Goal: Task Accomplishment & Management: Use online tool/utility

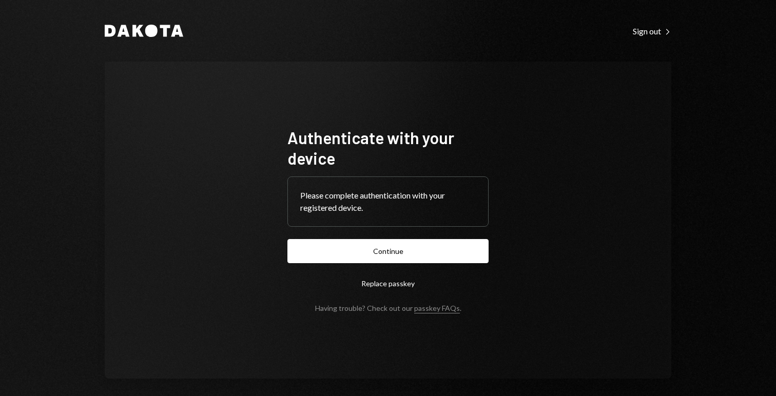
click at [420, 235] on form "Authenticate with your device Please complete authentication with your register…" at bounding box center [387, 219] width 201 height 185
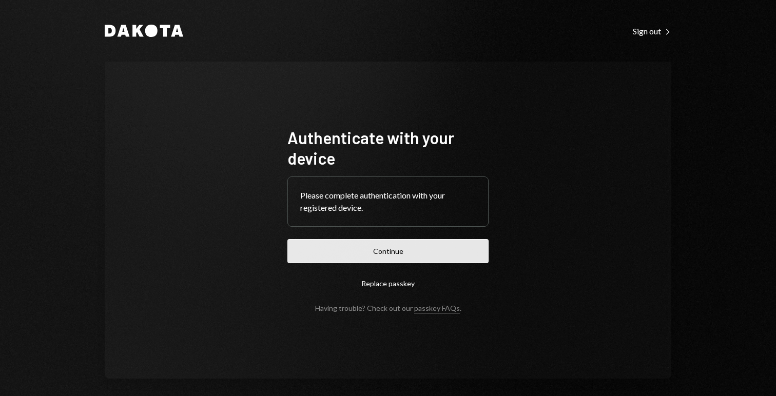
click at [410, 248] on button "Continue" at bounding box center [387, 251] width 201 height 24
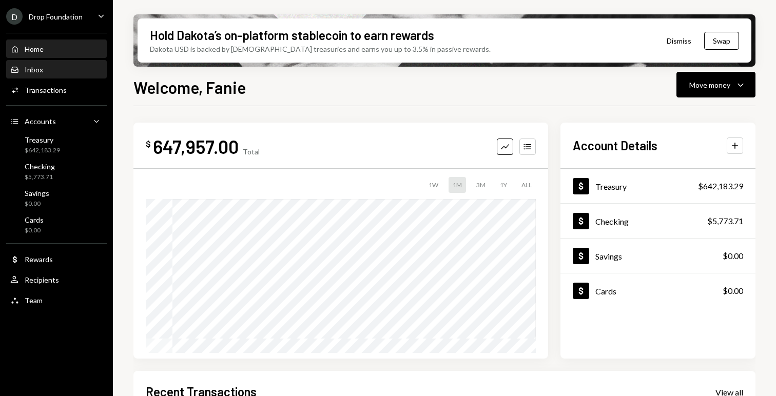
click at [44, 75] on div "Inbox Inbox" at bounding box center [56, 69] width 92 height 17
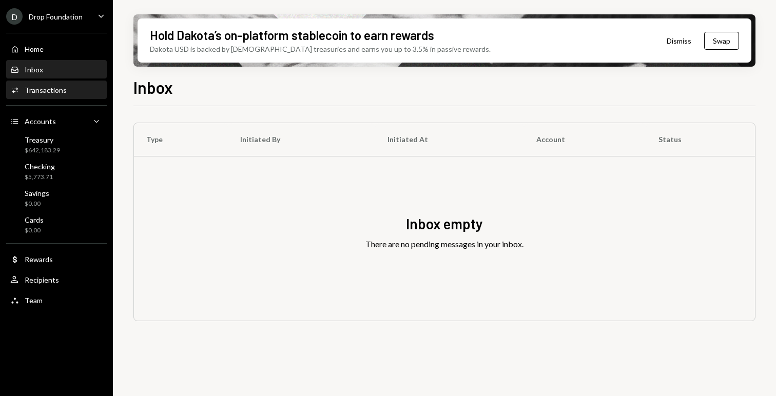
click at [66, 91] on div "Activities Transactions" at bounding box center [56, 90] width 92 height 9
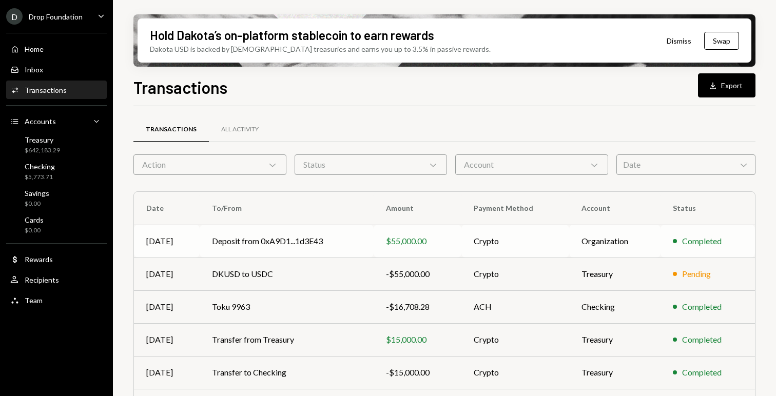
click at [311, 249] on td "Deposit from 0xA9D1...1d3E43" at bounding box center [287, 241] width 174 height 33
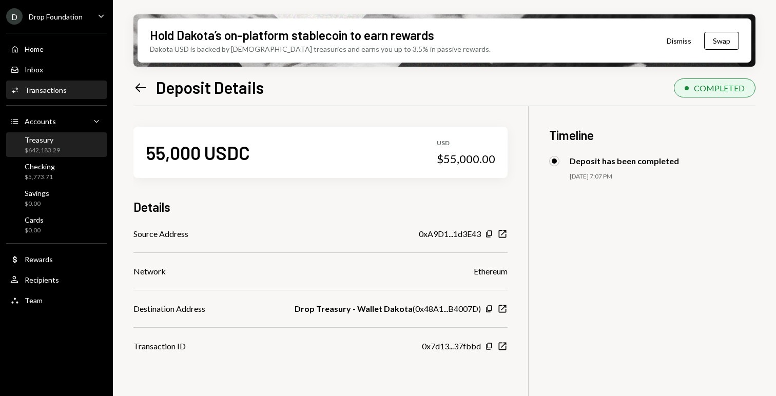
click at [52, 149] on div "$642,183.29" at bounding box center [42, 150] width 35 height 9
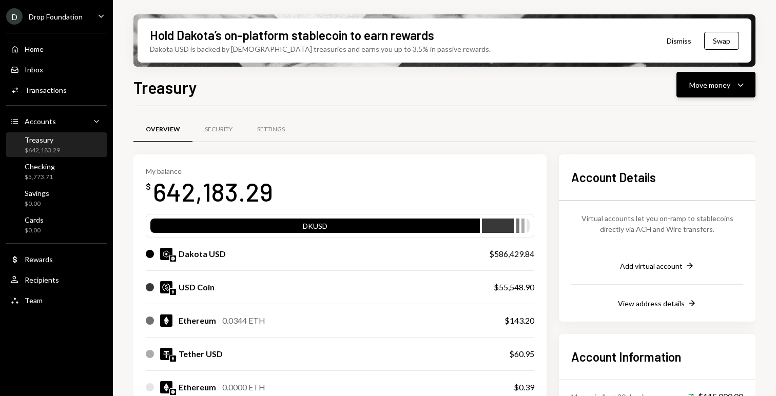
click at [734, 88] on icon "Caret Down" at bounding box center [740, 85] width 12 height 12
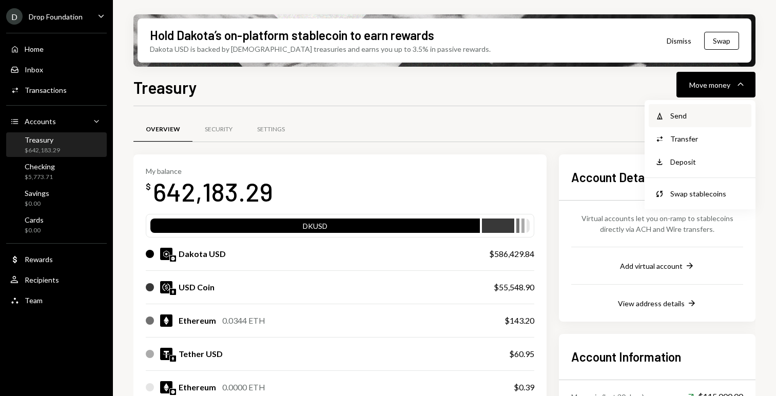
click at [704, 112] on div "Send" at bounding box center [707, 115] width 75 height 11
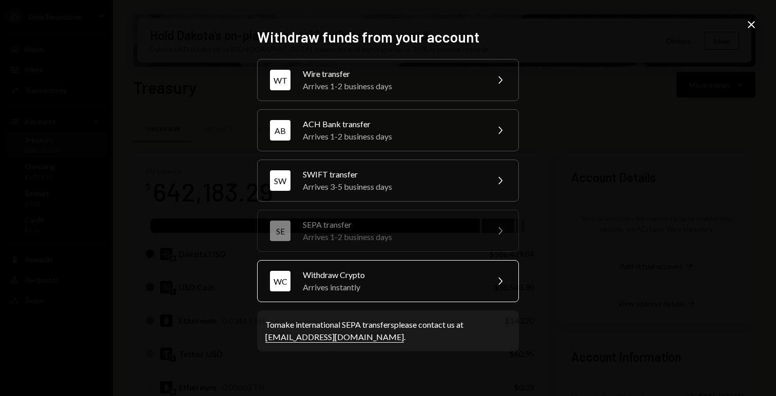
click at [417, 282] on div "Arrives instantly" at bounding box center [392, 287] width 179 height 12
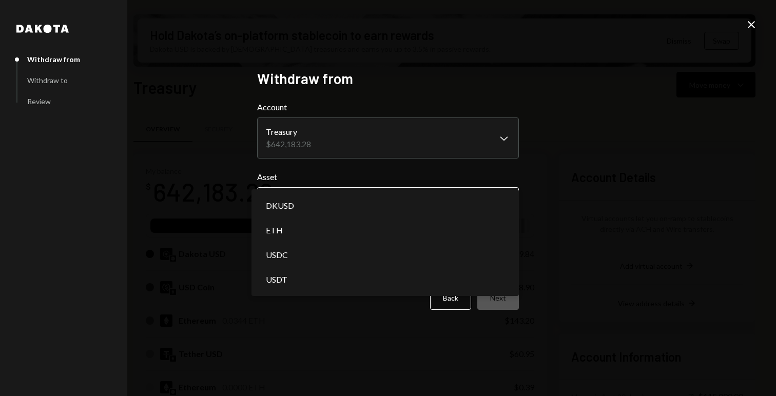
click at [307, 211] on body "D Drop Foundation Caret Down Home Home Inbox Inbox Activities Transactions Acco…" at bounding box center [388, 198] width 776 height 396
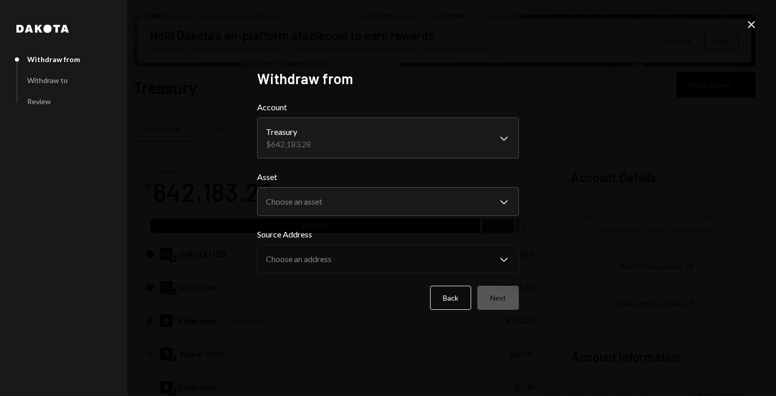
click at [218, 147] on div "**********" at bounding box center [388, 198] width 776 height 396
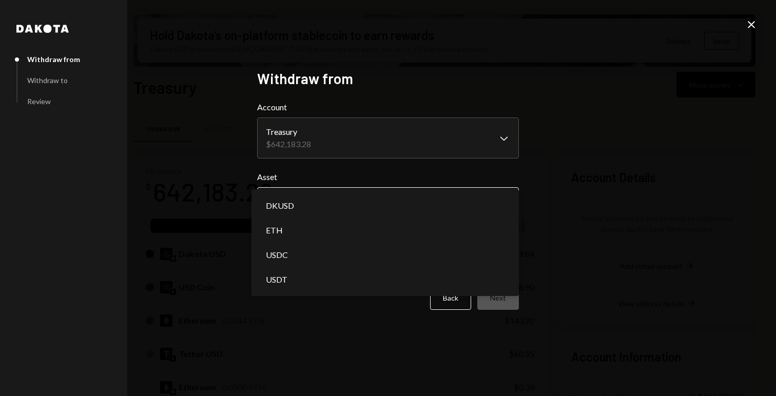
click at [281, 206] on body "D Drop Foundation Caret Down Home Home Inbox Inbox Activities Transactions Acco…" at bounding box center [388, 198] width 776 height 396
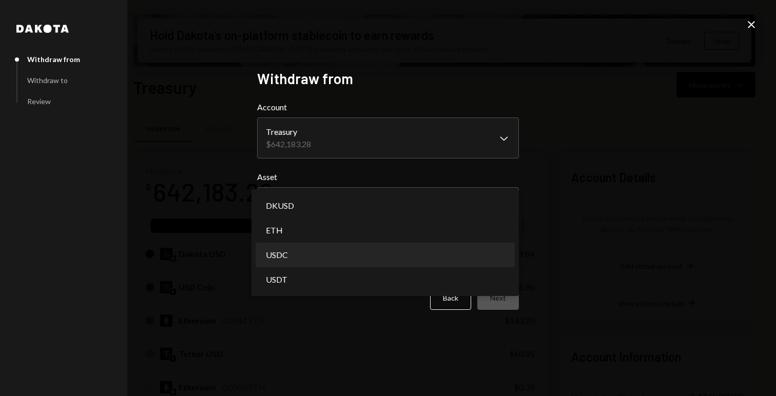
select select "****"
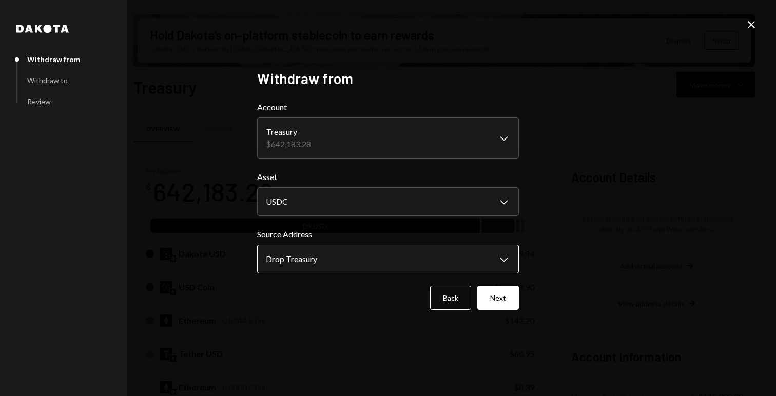
click at [469, 271] on body "D Drop Foundation Caret Down Home Home Inbox Inbox Activities Transactions Acco…" at bounding box center [388, 198] width 776 height 396
click at [500, 298] on button "Next" at bounding box center [498, 298] width 42 height 24
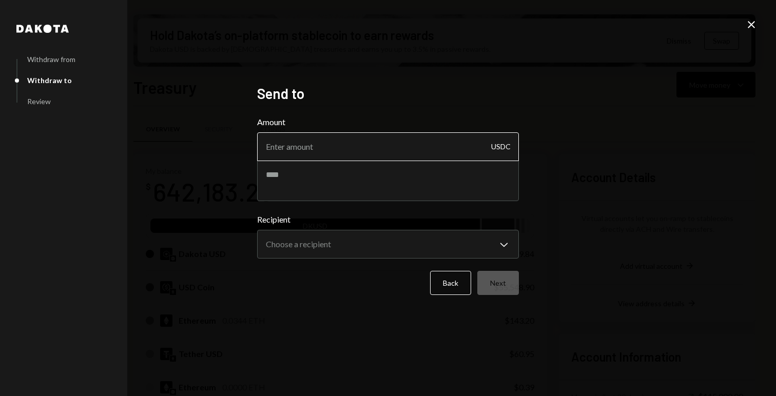
click at [299, 153] on input "Amount" at bounding box center [388, 146] width 262 height 29
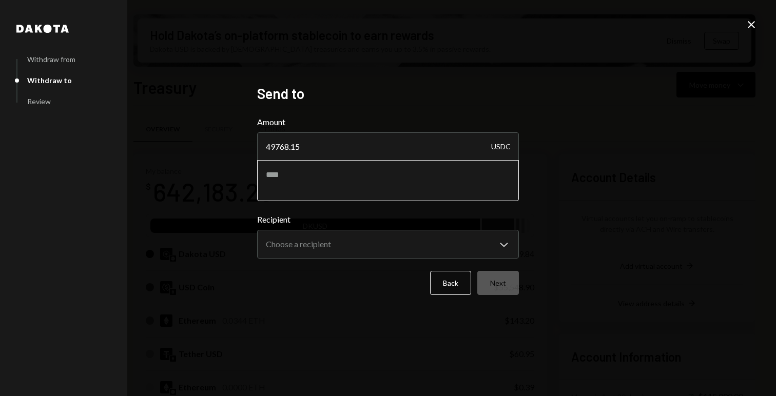
type input "49768.15"
click at [295, 181] on textarea at bounding box center [388, 180] width 262 height 41
type textarea "**********"
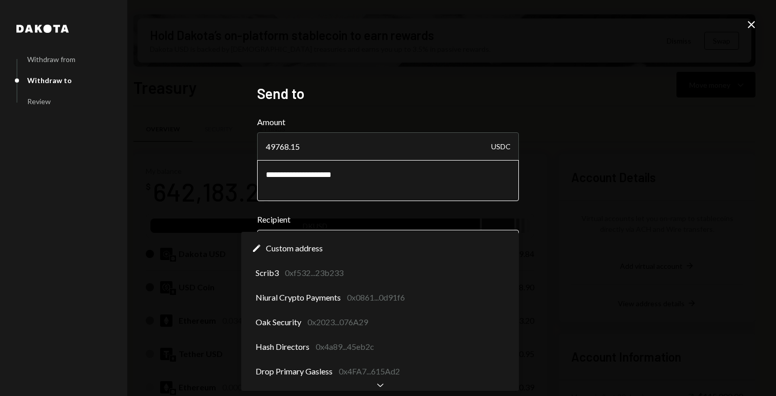
click at [303, 241] on body "D Drop Foundation Caret Down Home Home Inbox Inbox Activities Transactions Acco…" at bounding box center [388, 198] width 776 height 396
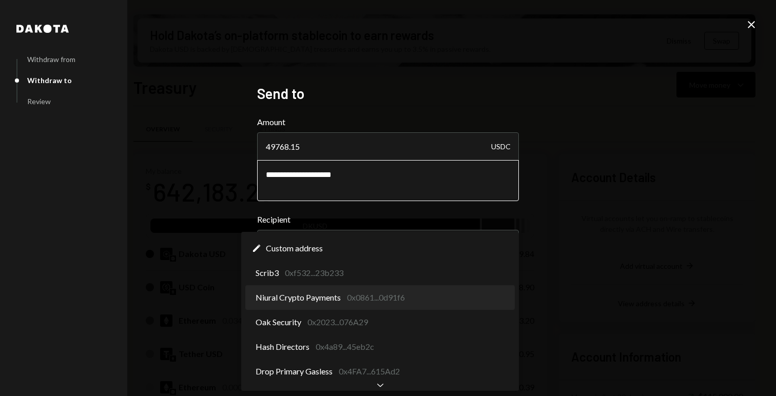
select select "**********"
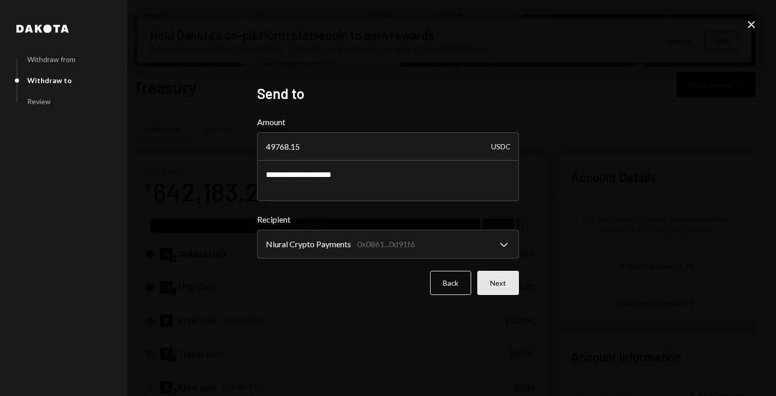
click at [497, 283] on button "Next" at bounding box center [498, 283] width 42 height 24
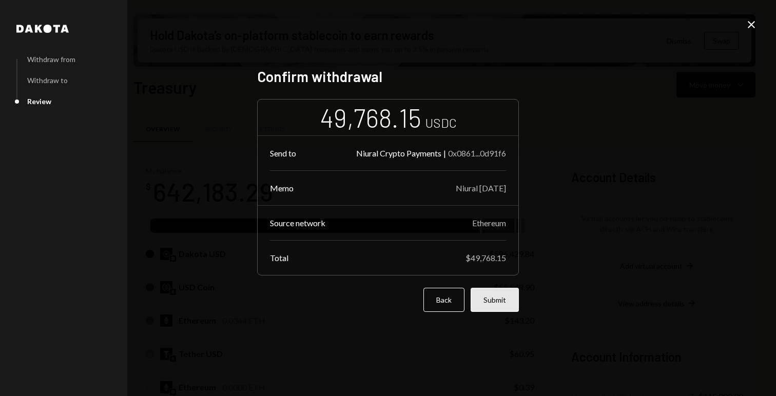
click at [494, 297] on button "Submit" at bounding box center [495, 300] width 48 height 24
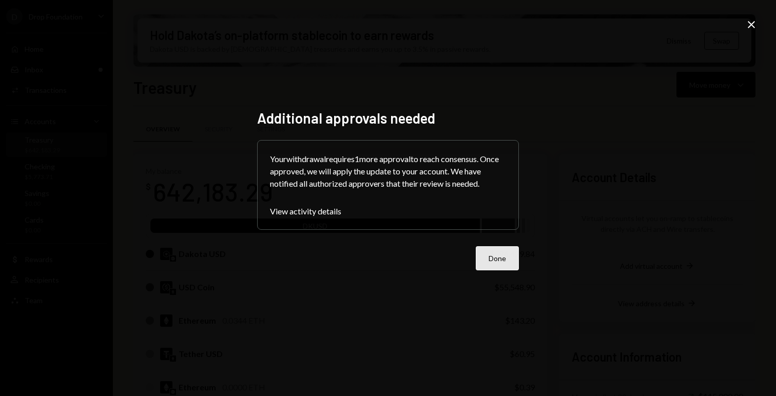
click at [509, 264] on button "Done" at bounding box center [497, 258] width 43 height 24
